Goal: Task Accomplishment & Management: Use online tool/utility

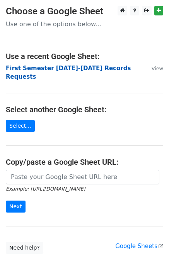
click at [101, 67] on strong "First Semester 2025-2026 Records Requests" at bounding box center [68, 73] width 125 height 16
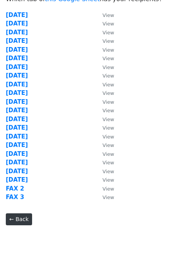
scroll to position [39, 0]
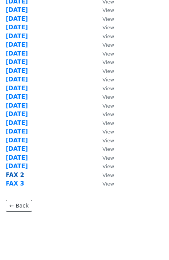
click at [20, 174] on strong "FAX 2" at bounding box center [15, 175] width 18 height 7
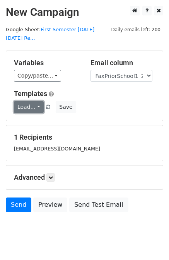
click at [30, 101] on link "Load..." at bounding box center [29, 107] width 30 height 12
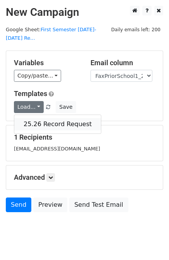
click at [46, 118] on link "25.26 Record Request" at bounding box center [57, 124] width 86 height 12
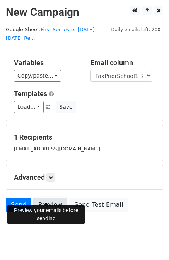
click at [48, 198] on link "Preview" at bounding box center [50, 204] width 34 height 15
click at [17, 197] on link "Send" at bounding box center [18, 204] width 25 height 15
